Goal: Task Accomplishment & Management: Complete application form

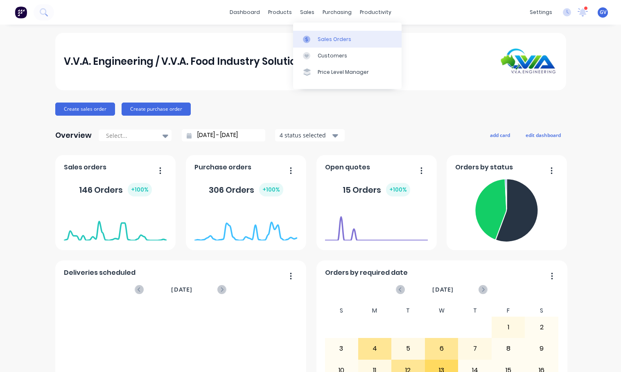
click at [326, 39] on div "Sales Orders" at bounding box center [335, 39] width 34 height 7
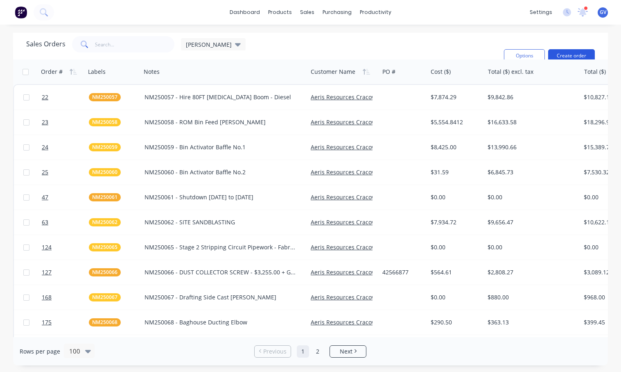
click at [572, 49] on button "Create order" at bounding box center [571, 55] width 47 height 13
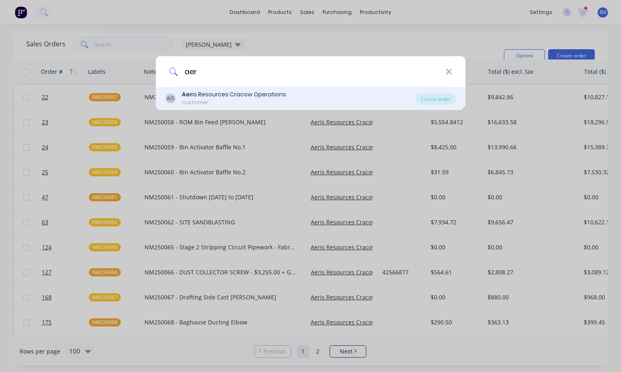
type input "aer"
click at [219, 94] on div "Aer is Resources Cracow Operations" at bounding box center [234, 94] width 104 height 9
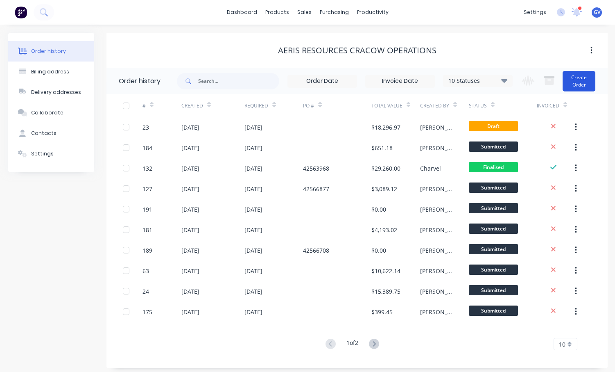
click at [585, 80] on button "Create Order" at bounding box center [579, 81] width 33 height 20
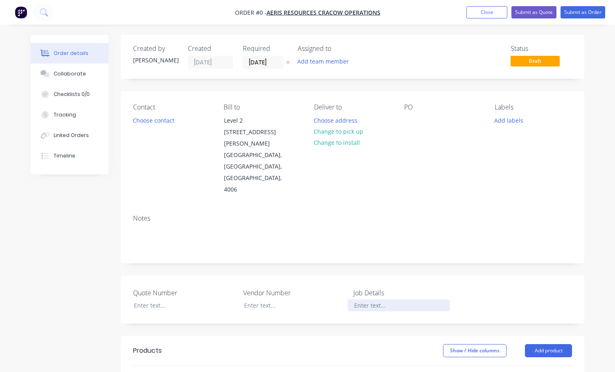
click at [372, 299] on div at bounding box center [399, 305] width 102 height 12
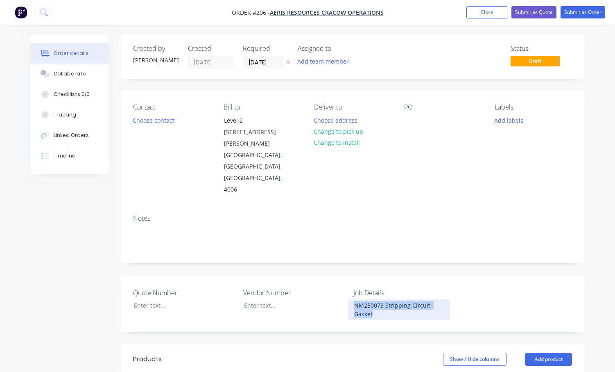
drag, startPoint x: 382, startPoint y: 290, endPoint x: 344, endPoint y: 279, distance: 39.1
click at [344, 279] on div "Quote Number Vendor Number Job Details NM250073 Stripping Circuit Gasket" at bounding box center [353, 303] width 464 height 57
copy div "NM250073 Stripping Circuit Gasket"
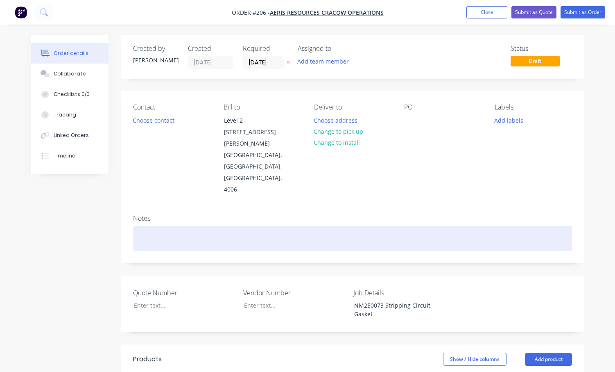
click at [148, 226] on div at bounding box center [352, 238] width 439 height 25
paste div
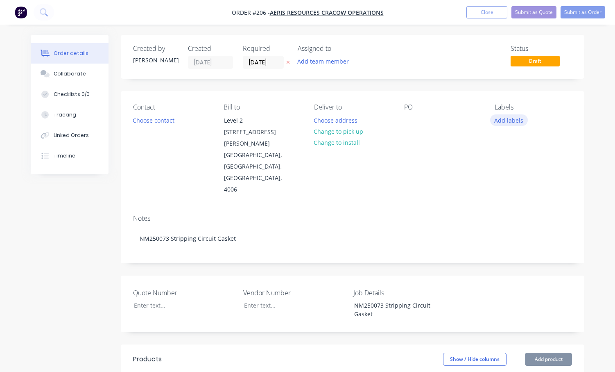
click at [514, 122] on button "Add labels" at bounding box center [509, 119] width 38 height 11
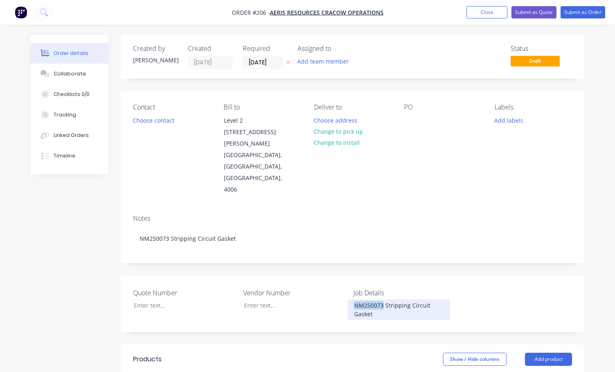
drag, startPoint x: 383, startPoint y: 283, endPoint x: 341, endPoint y: 285, distance: 42.6
click at [341, 285] on div "Quote Number Vendor Number Job Details NM250073 Stripping Circuit Gasket" at bounding box center [353, 303] width 464 height 57
copy div "NM250073"
click at [505, 119] on button "Add labels" at bounding box center [509, 119] width 38 height 11
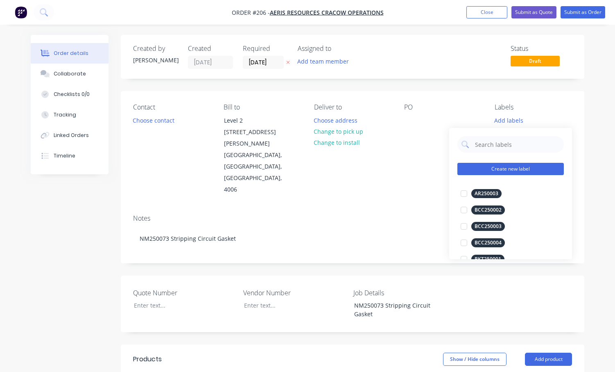
click at [486, 170] on button "Create new label" at bounding box center [511, 169] width 106 height 12
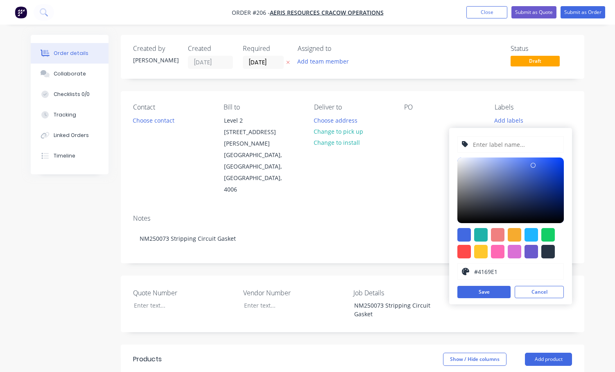
click at [485, 145] on input "text" at bounding box center [515, 144] width 87 height 16
paste input "NM250073"
type input "NM250073"
click at [513, 232] on div at bounding box center [515, 235] width 14 height 14
type input "#F6AB2F"
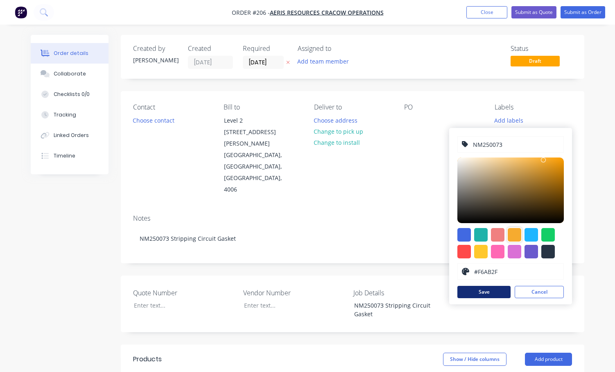
click at [492, 291] on button "Save" at bounding box center [484, 291] width 53 height 12
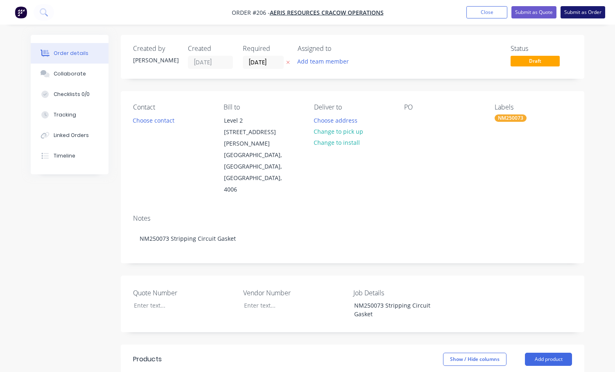
click at [571, 11] on button "Submit as Order" at bounding box center [583, 12] width 45 height 12
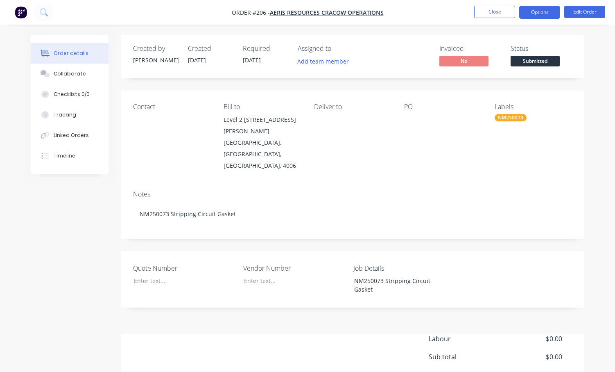
click at [538, 11] on button "Options" at bounding box center [539, 12] width 41 height 13
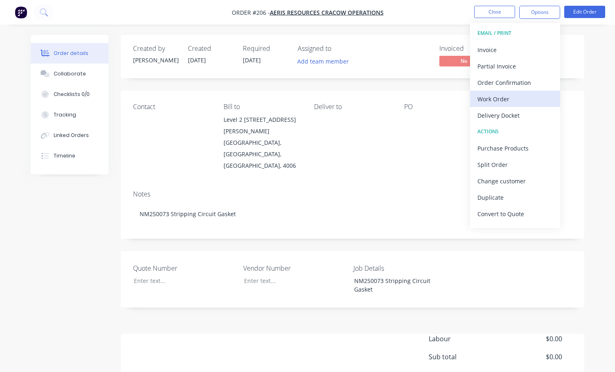
click at [498, 99] on div "Work Order" at bounding box center [515, 99] width 75 height 12
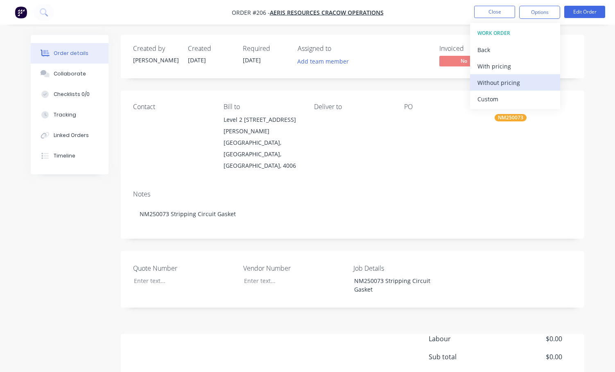
click at [499, 82] on div "Without pricing" at bounding box center [515, 83] width 75 height 12
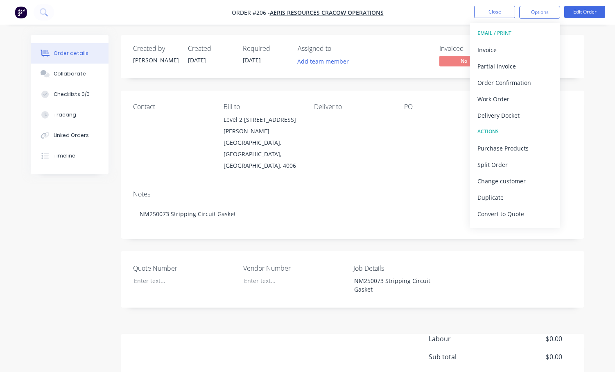
click at [586, 91] on div "Order details Collaborate Checklists 0/0 Tracking Linked Orders Timeline Order …" at bounding box center [308, 244] width 570 height 418
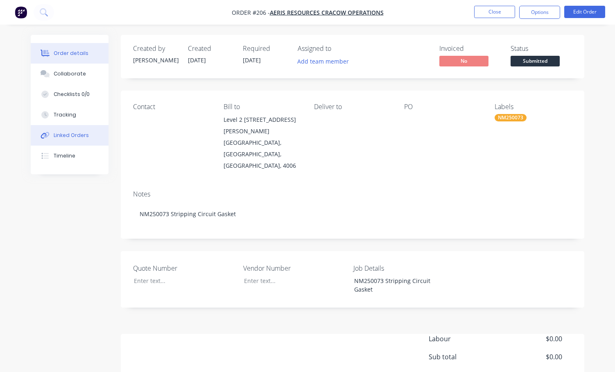
click at [69, 135] on div "Linked Orders" at bounding box center [71, 134] width 35 height 7
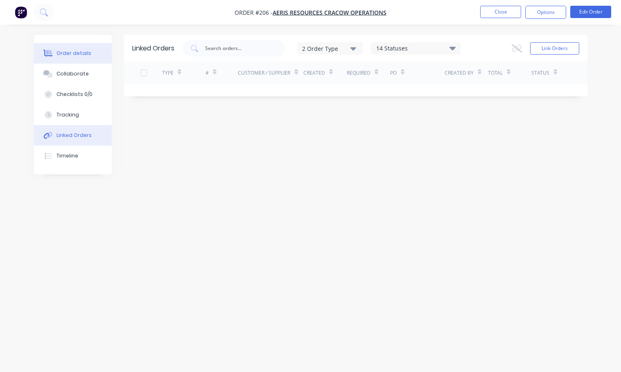
click at [71, 54] on div "Order details" at bounding box center [74, 53] width 35 height 7
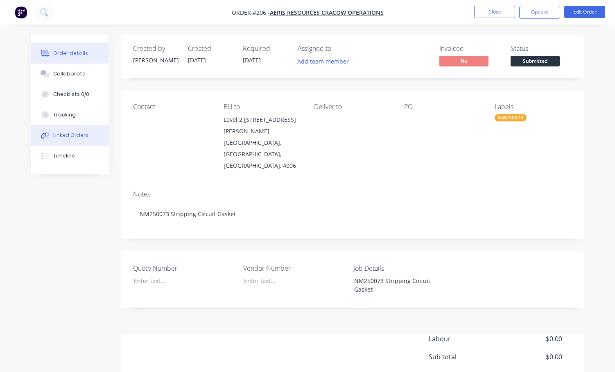
click at [78, 132] on div "Linked Orders" at bounding box center [71, 134] width 35 height 7
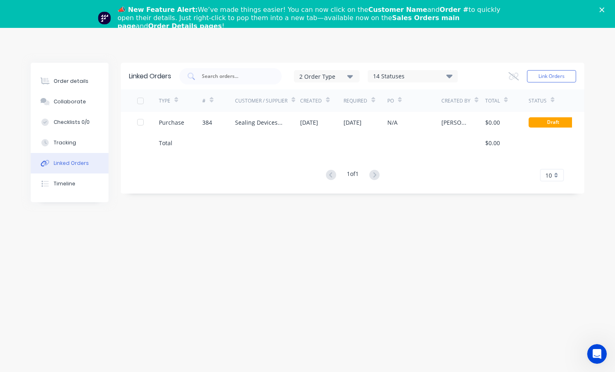
click at [605, 8] on icon "Close" at bounding box center [602, 9] width 5 height 5
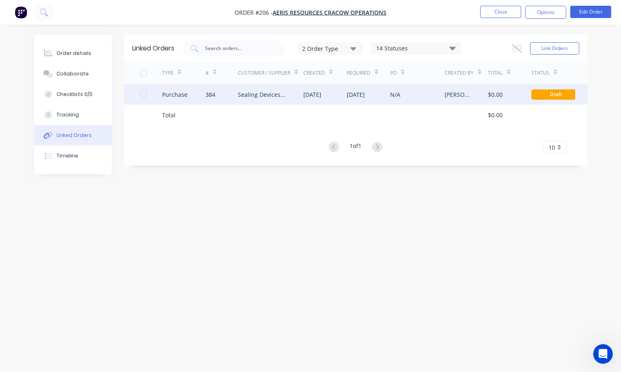
click at [141, 91] on div at bounding box center [144, 94] width 16 height 16
click at [145, 93] on div at bounding box center [144, 94] width 16 height 16
click at [373, 102] on div "[DATE]" at bounding box center [368, 94] width 43 height 20
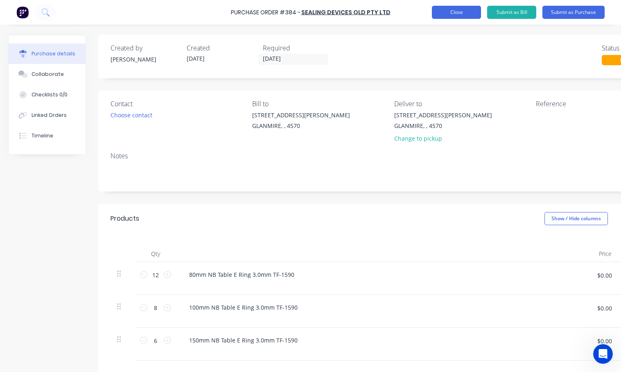
click at [442, 10] on button "Close" at bounding box center [456, 12] width 49 height 13
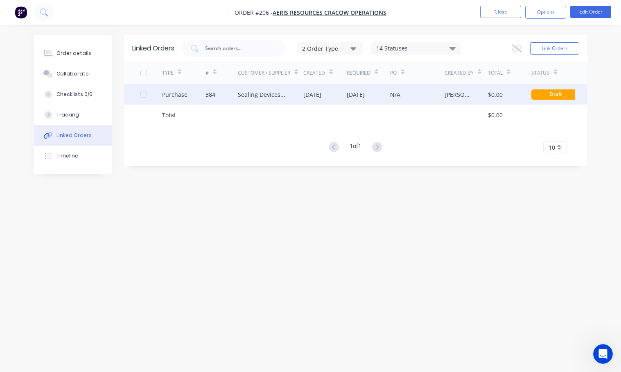
click at [143, 93] on div at bounding box center [144, 94] width 16 height 16
click at [144, 92] on div at bounding box center [144, 94] width 16 height 16
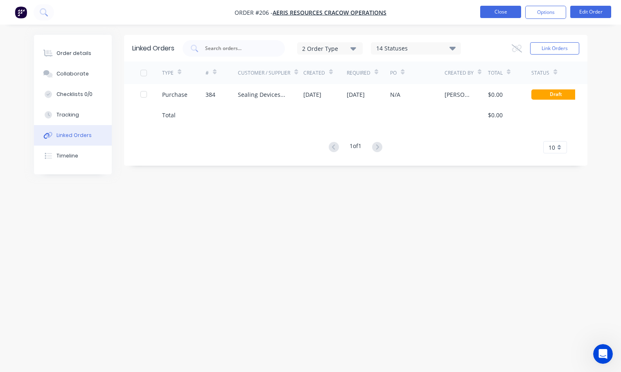
click at [499, 12] on button "Close" at bounding box center [500, 12] width 41 height 12
